Goal: Task Accomplishment & Management: Manage account settings

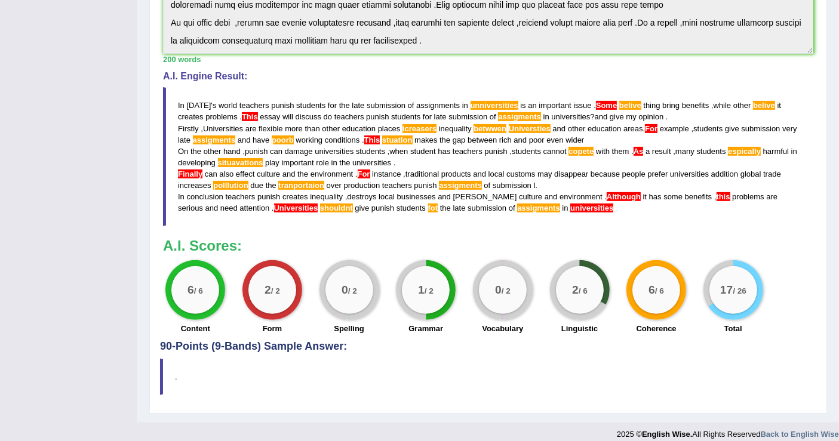
scroll to position [63, 0]
